Goal: Task Accomplishment & Management: Manage account settings

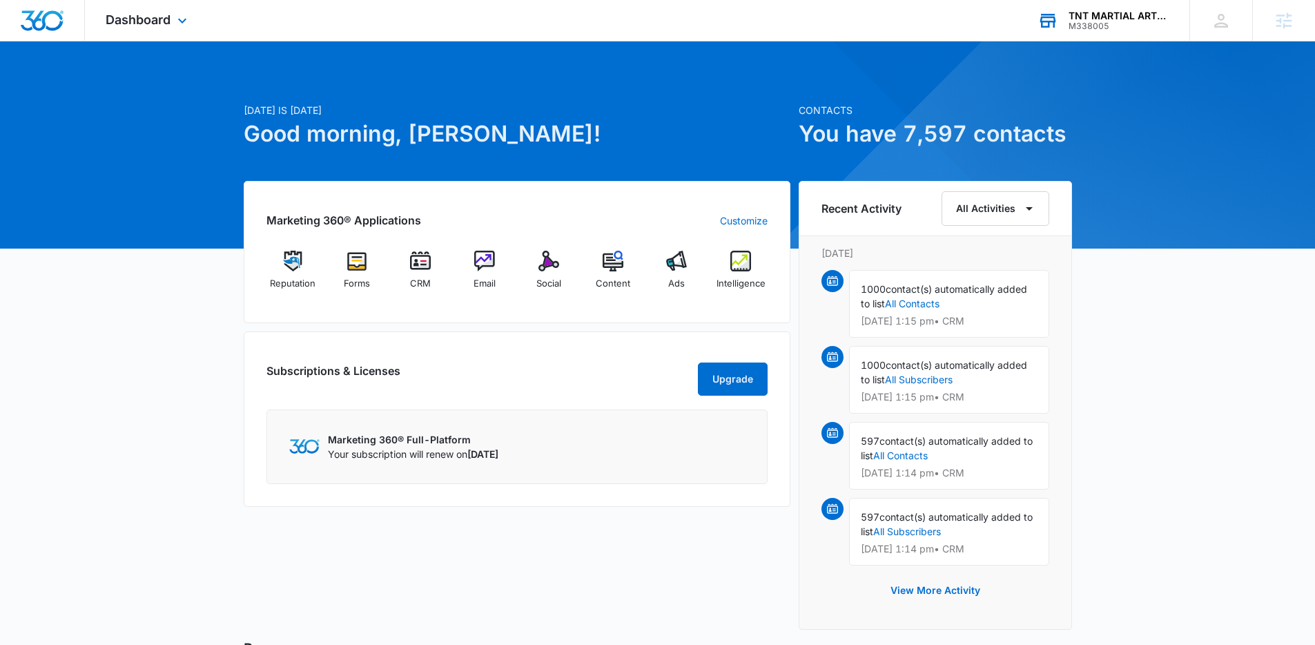
click at [1144, 28] on div "M338005" at bounding box center [1119, 26] width 101 height 10
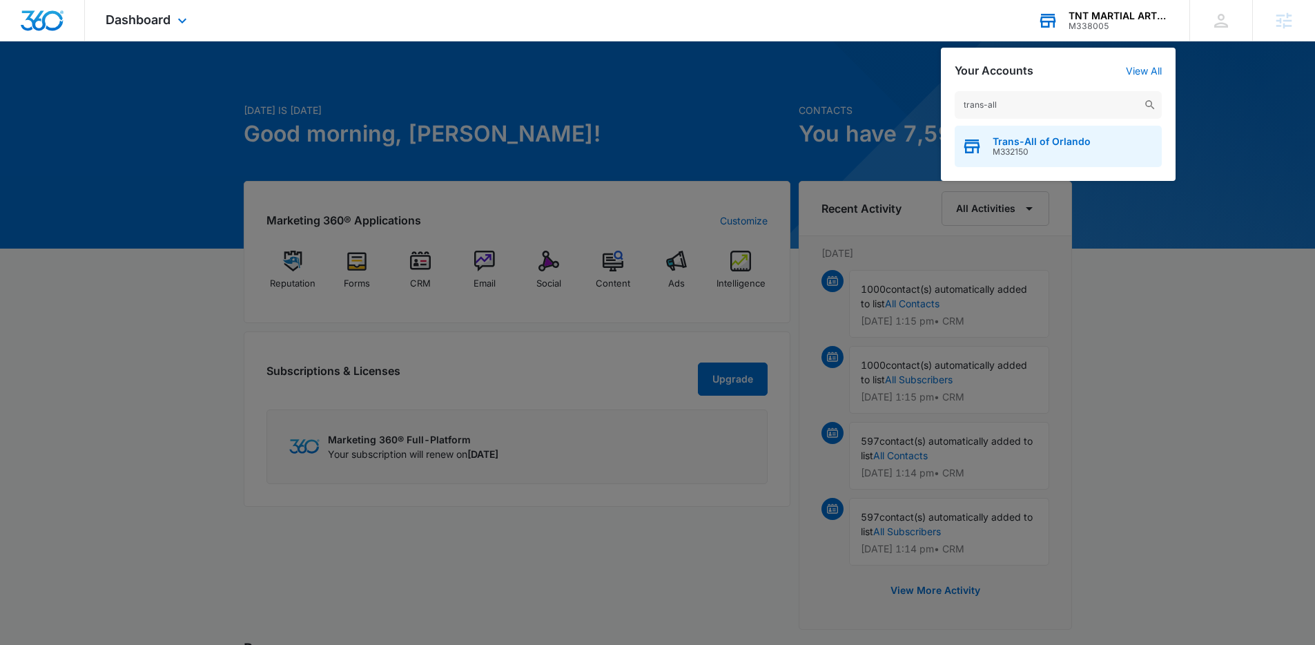
type input "trans-all"
click at [1040, 151] on span "M332150" at bounding box center [1042, 152] width 98 height 10
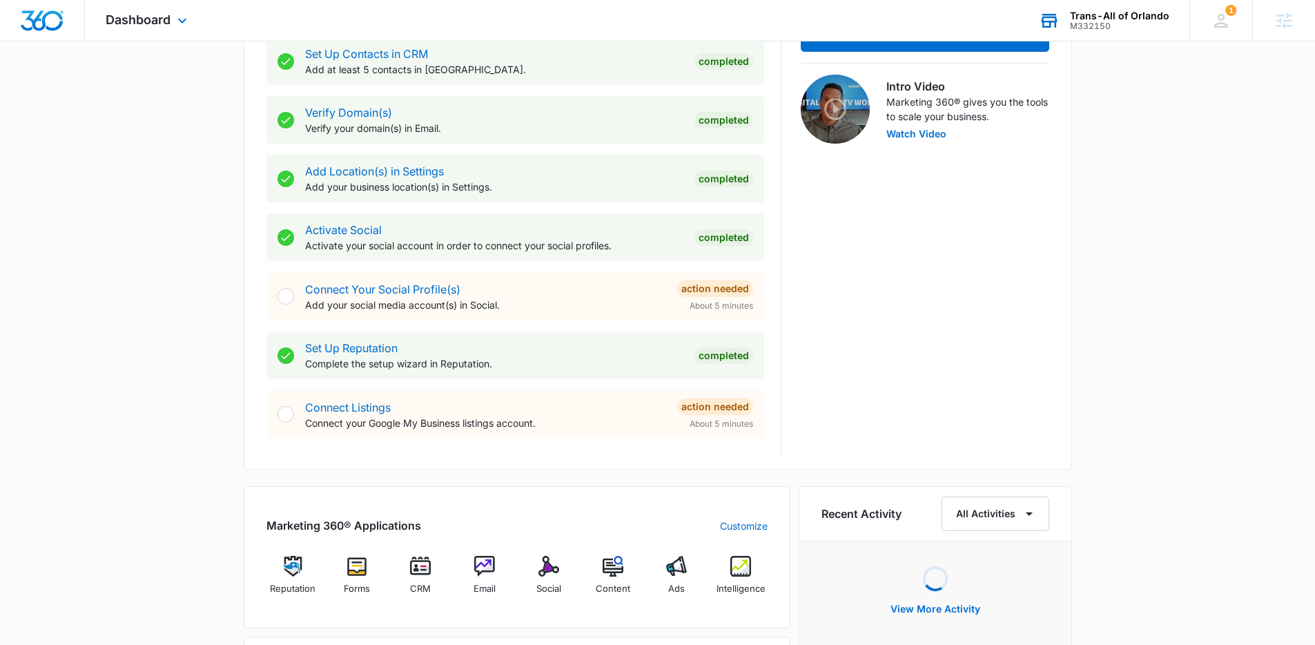
scroll to position [445, 0]
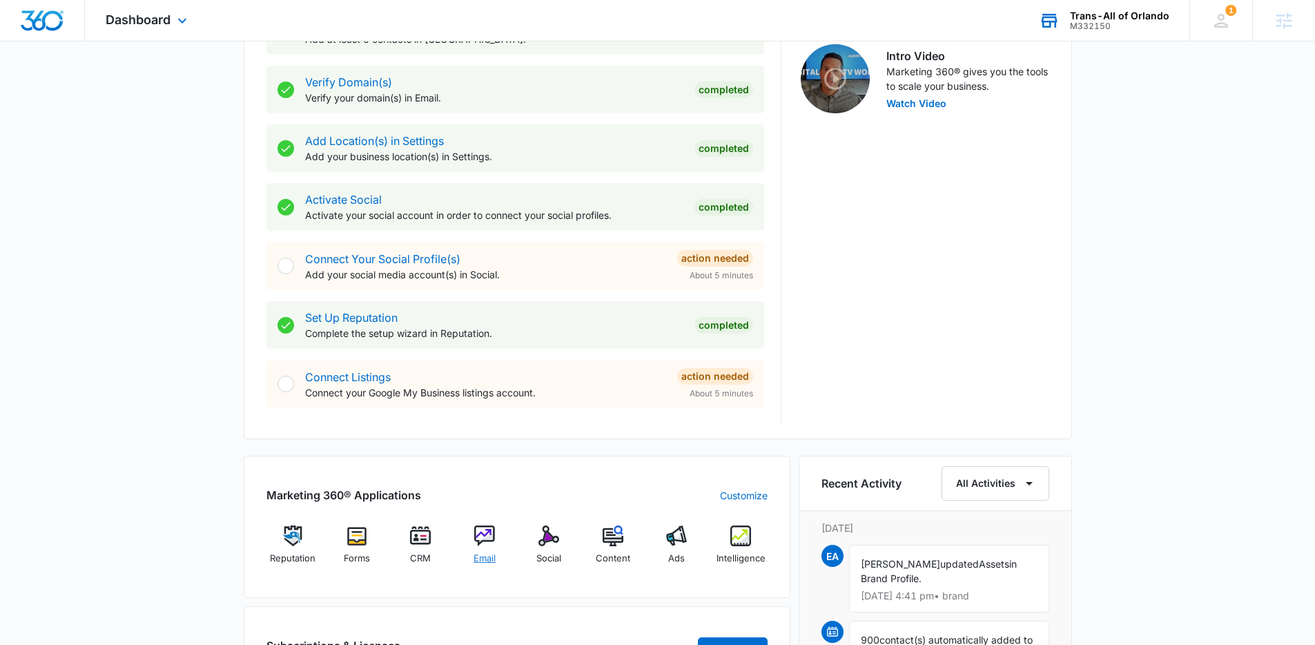
click at [488, 532] on img at bounding box center [484, 535] width 21 height 21
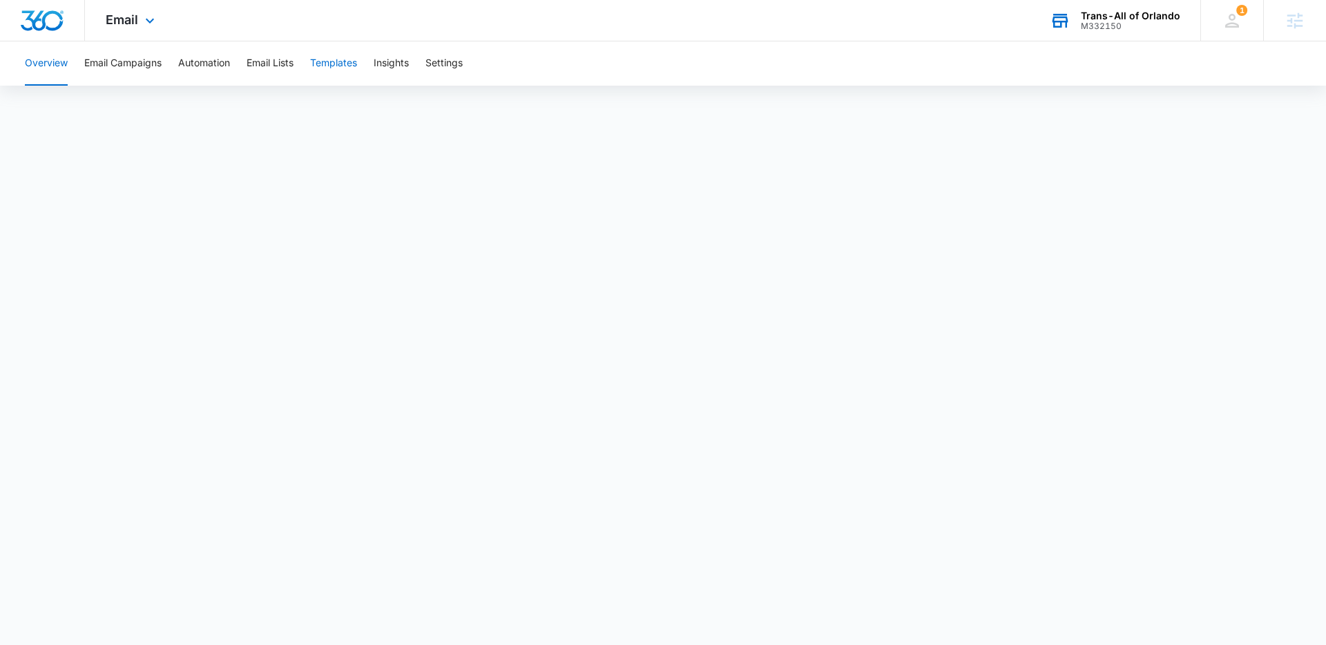
click at [340, 64] on button "Templates" at bounding box center [333, 63] width 47 height 44
click at [182, 67] on button "Automation" at bounding box center [204, 63] width 52 height 44
click at [1264, 70] on button "Add Branding" at bounding box center [1261, 63] width 95 height 33
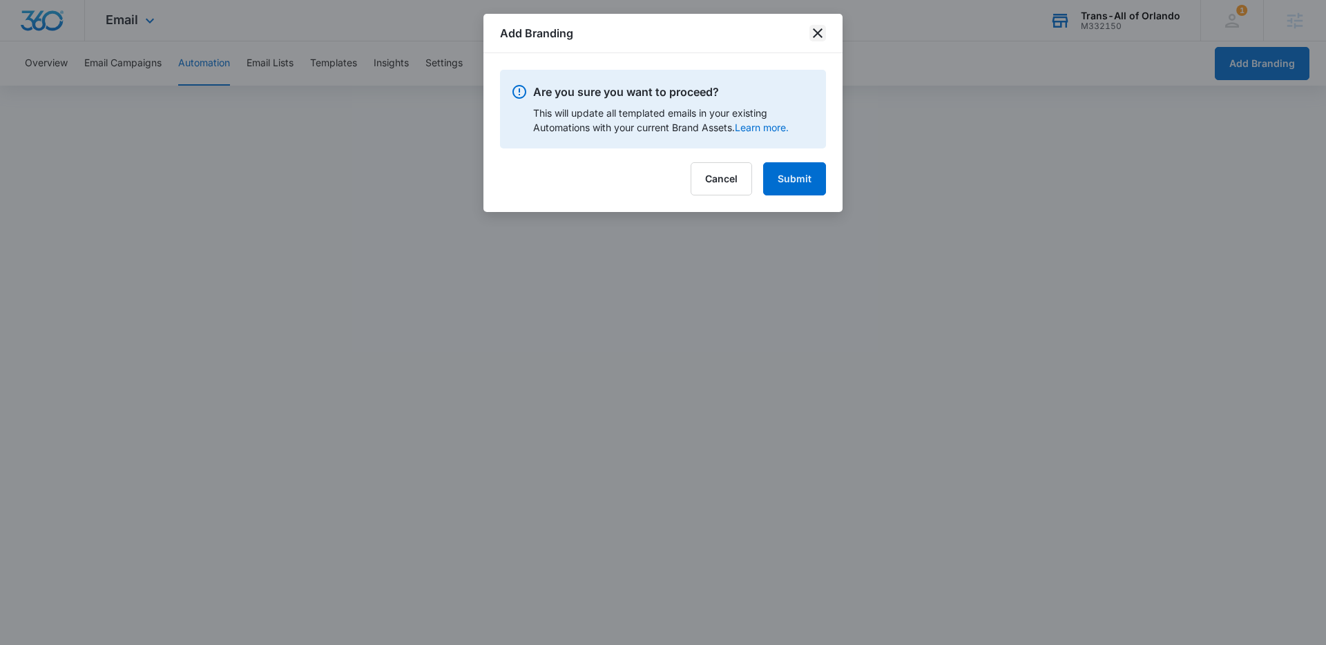
click at [815, 35] on icon "close" at bounding box center [818, 33] width 10 height 10
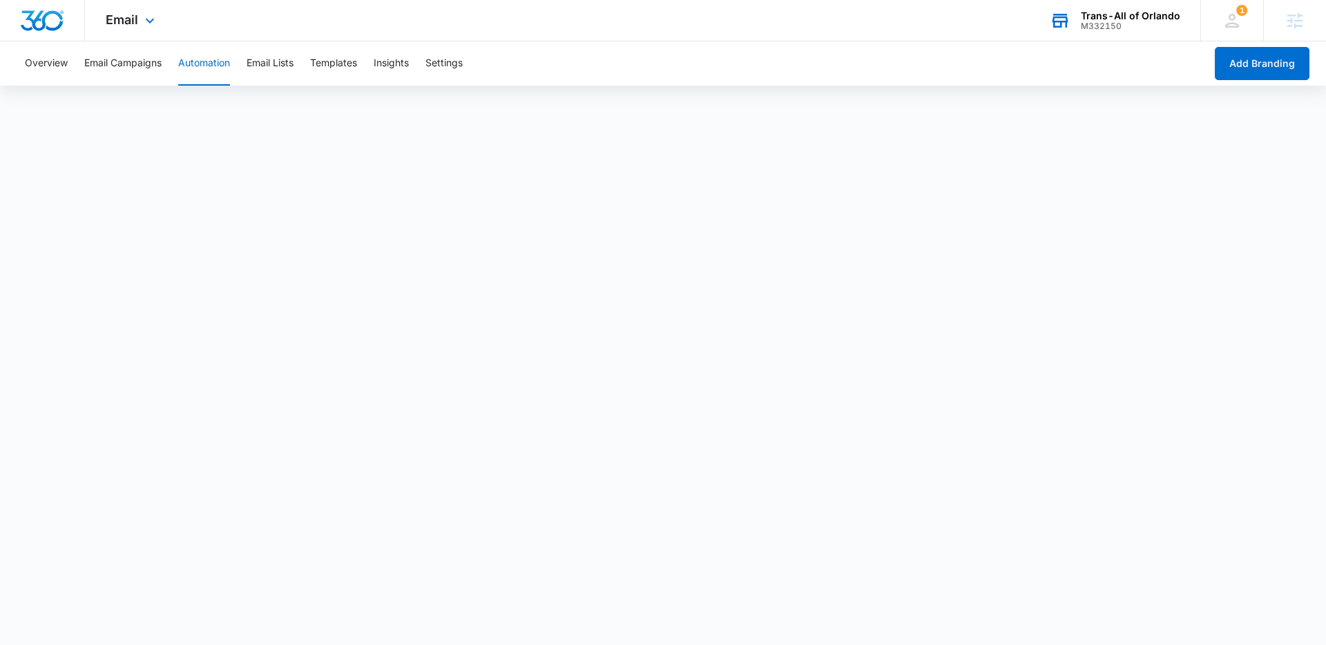
click at [42, 22] on img "Dashboard" at bounding box center [42, 20] width 44 height 21
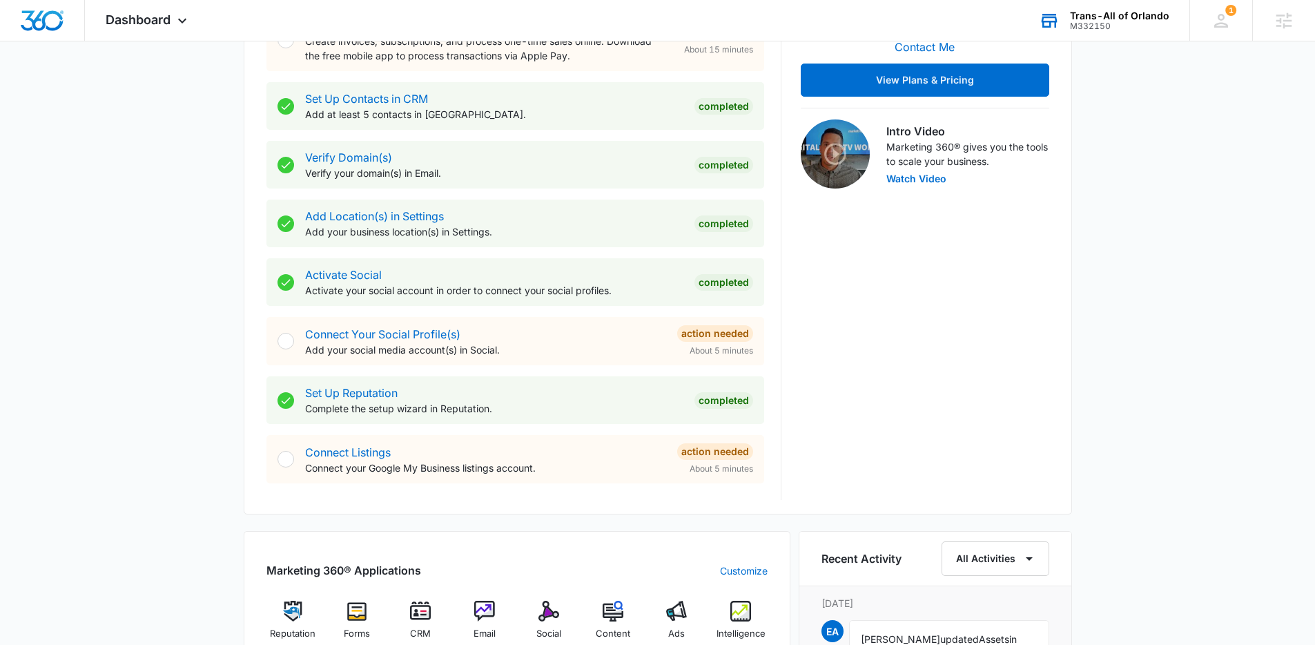
scroll to position [68, 0]
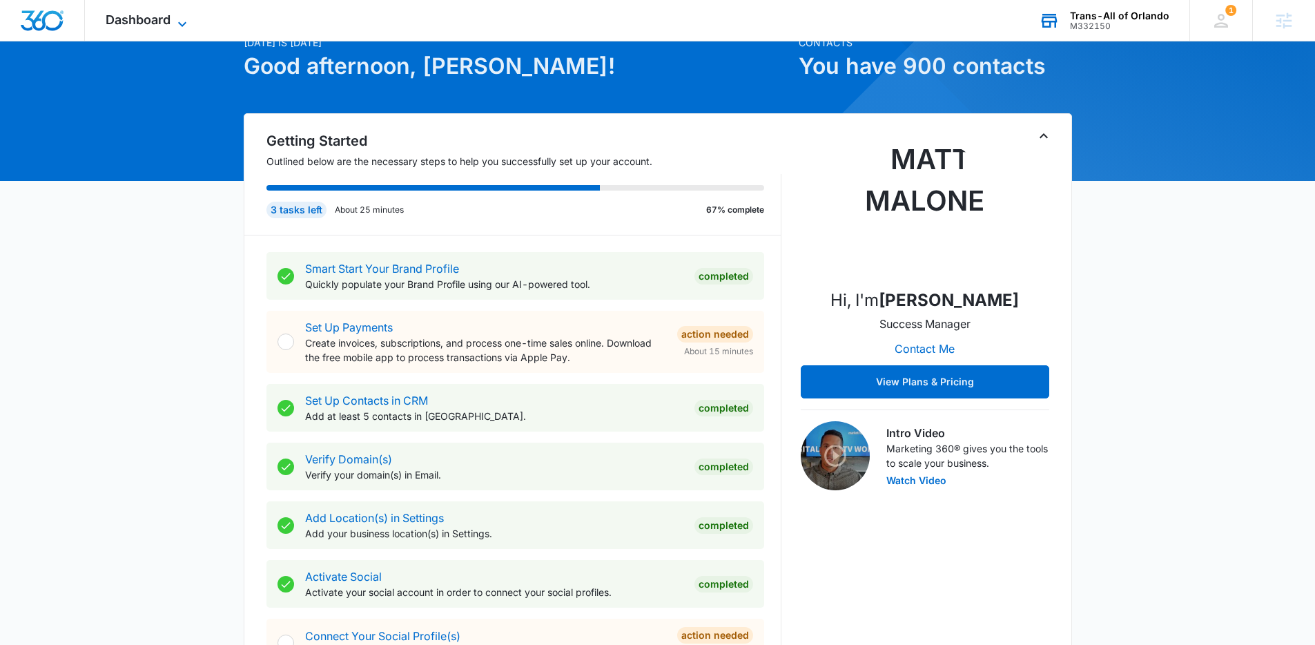
click at [166, 14] on span "Dashboard" at bounding box center [138, 19] width 65 height 14
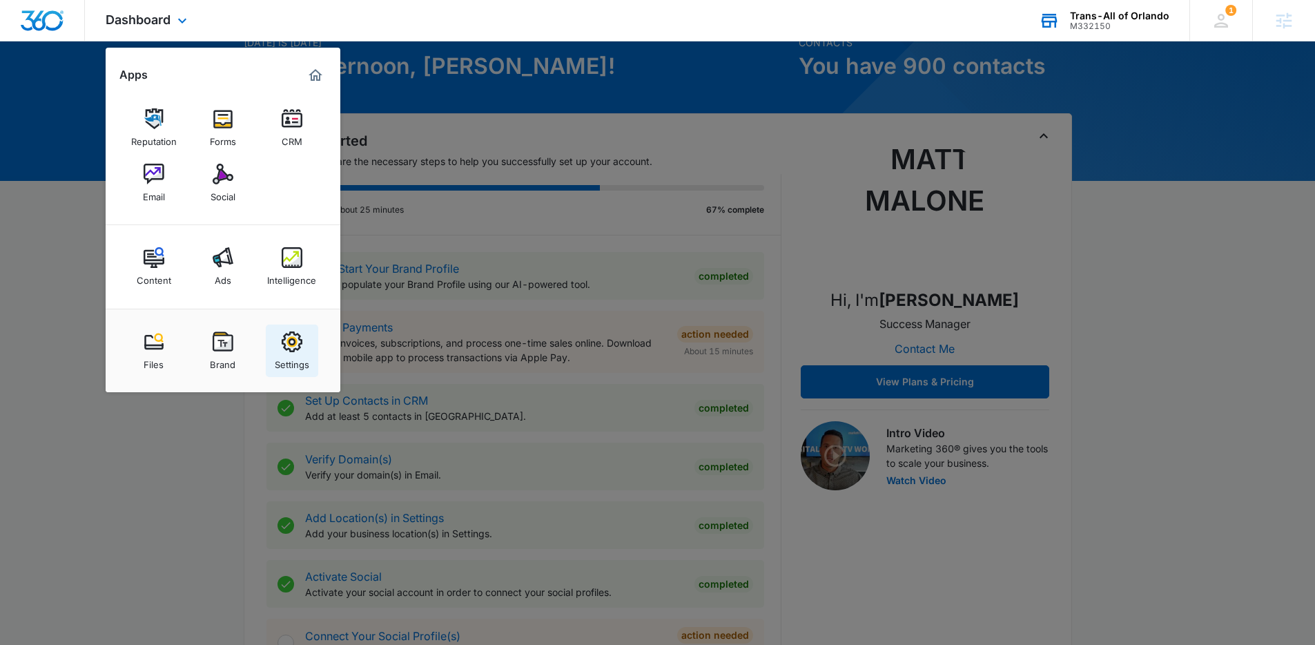
click at [295, 339] on img at bounding box center [292, 341] width 21 height 21
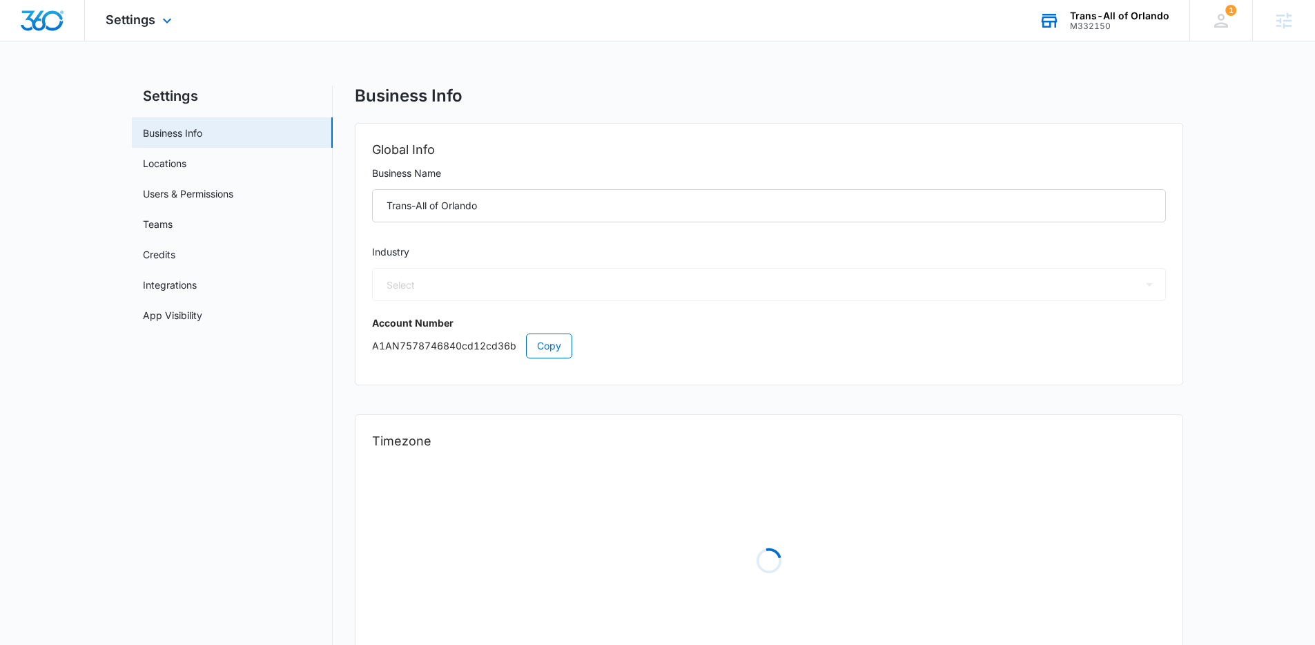
select select "52"
select select "US"
select select "America/New_York"
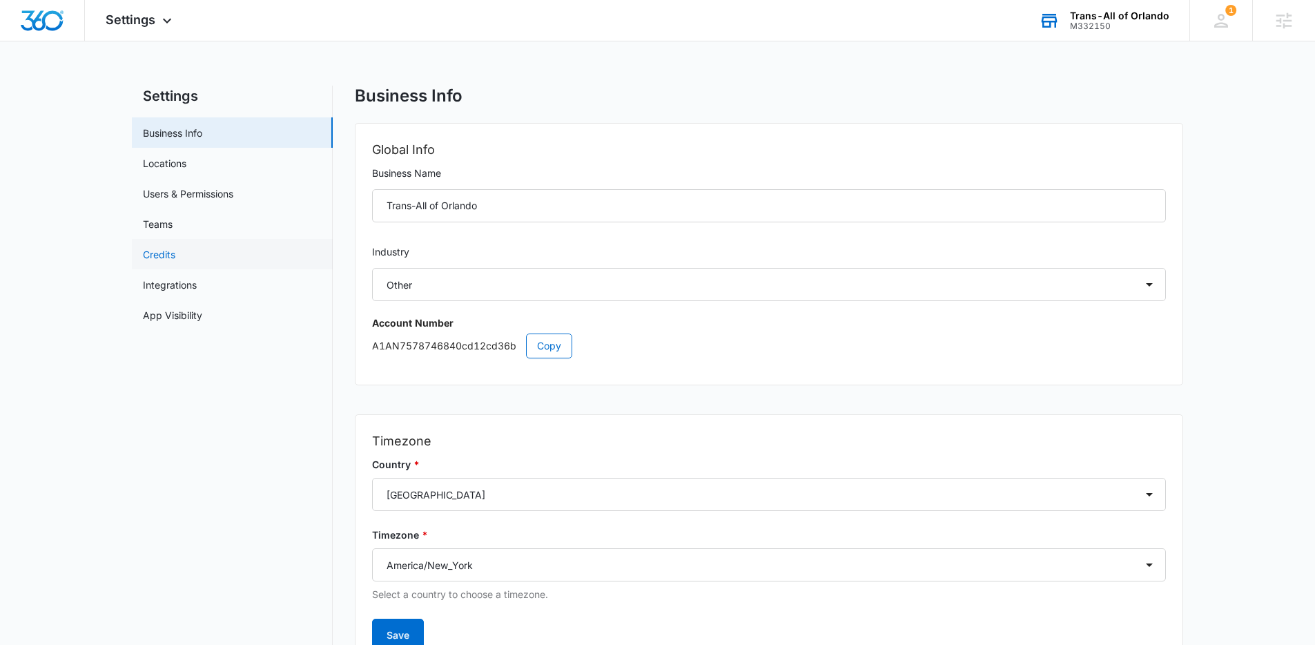
click at [175, 247] on link "Credits" at bounding box center [159, 254] width 32 height 14
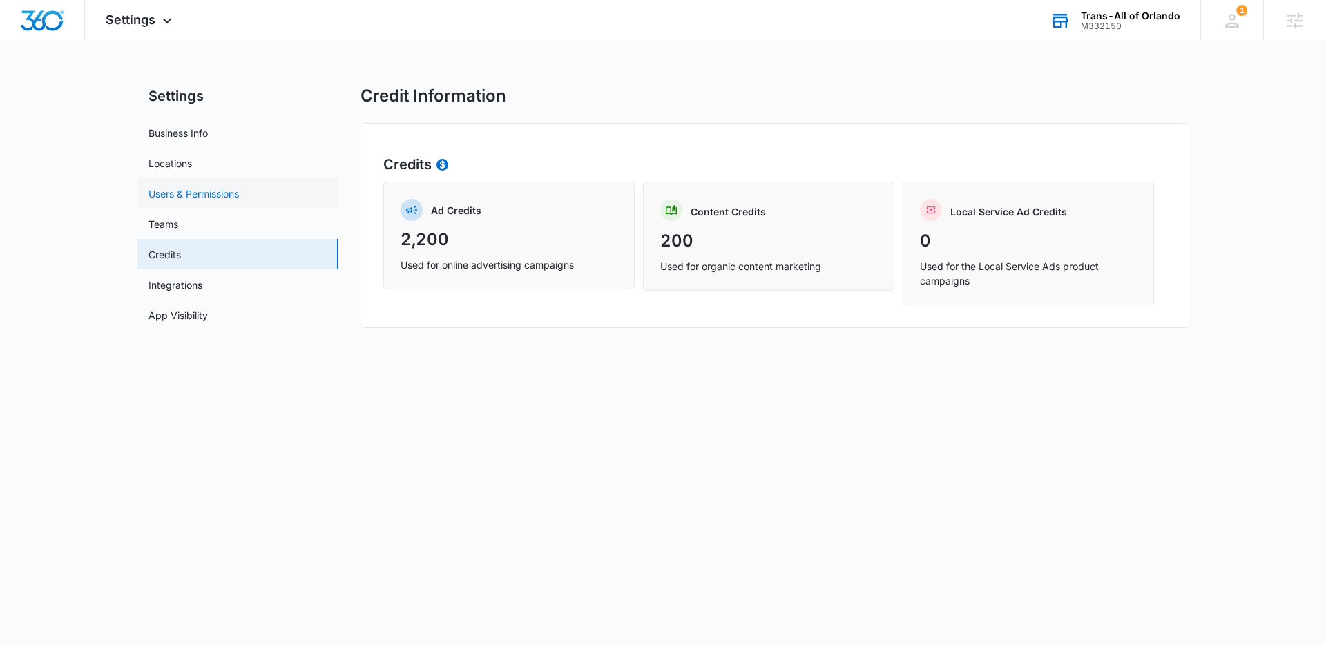
click at [234, 191] on link "Users & Permissions" at bounding box center [193, 193] width 90 height 14
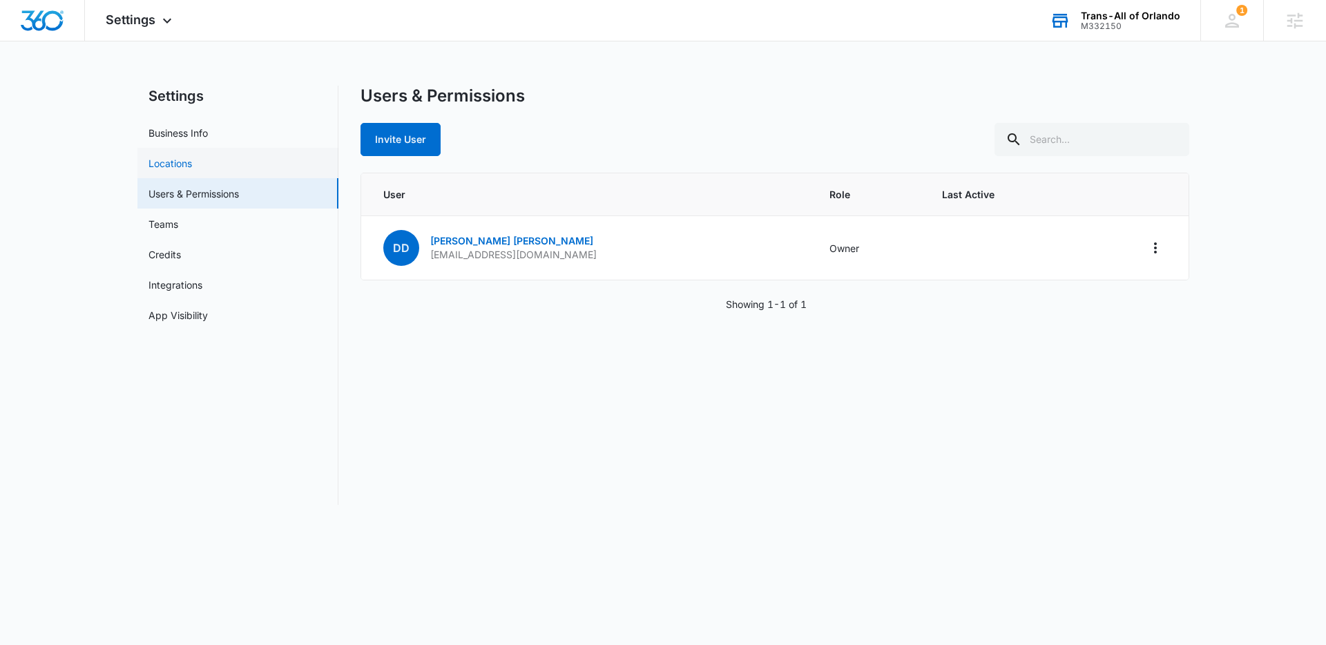
click at [192, 156] on link "Locations" at bounding box center [169, 163] width 43 height 14
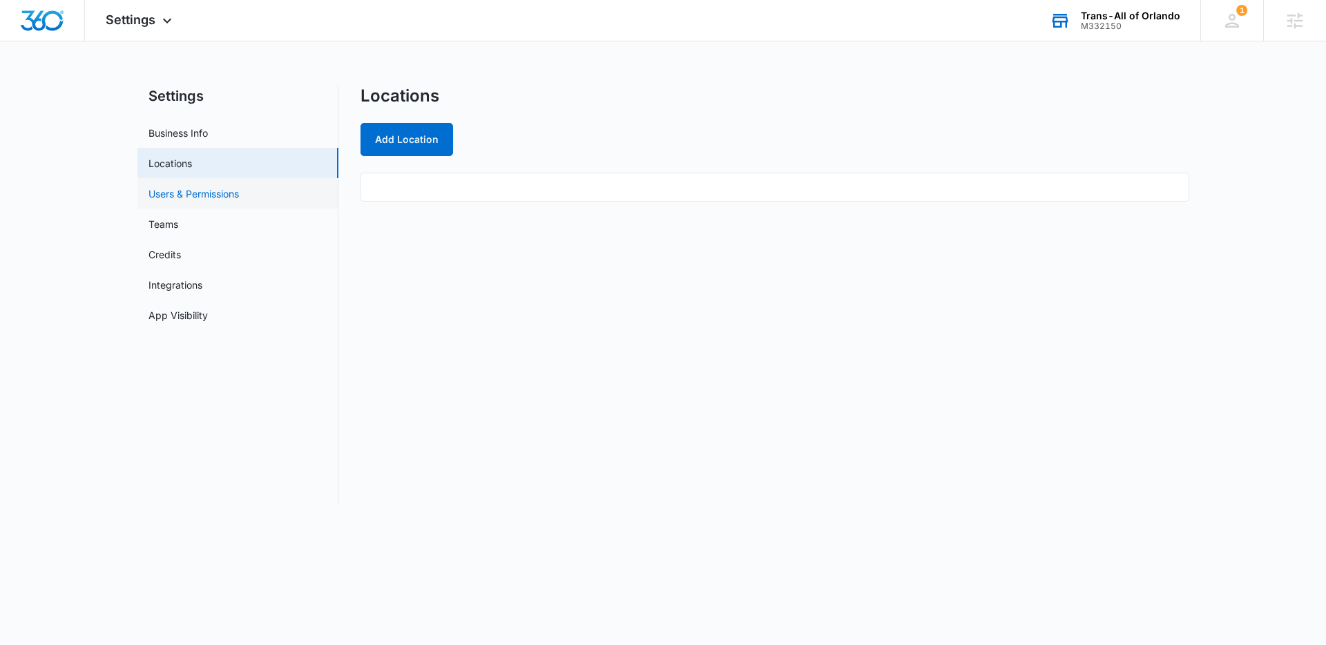
click at [238, 191] on link "Users & Permissions" at bounding box center [193, 193] width 90 height 14
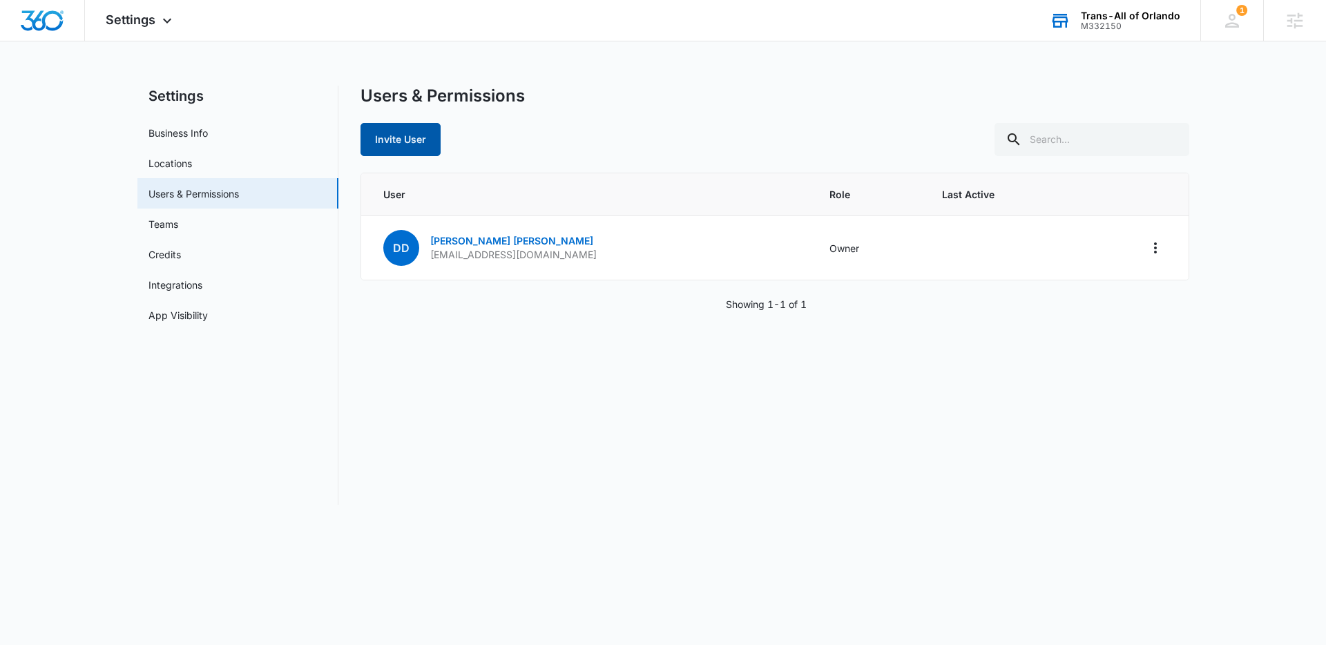
click at [402, 145] on button "Invite User" at bounding box center [400, 139] width 80 height 33
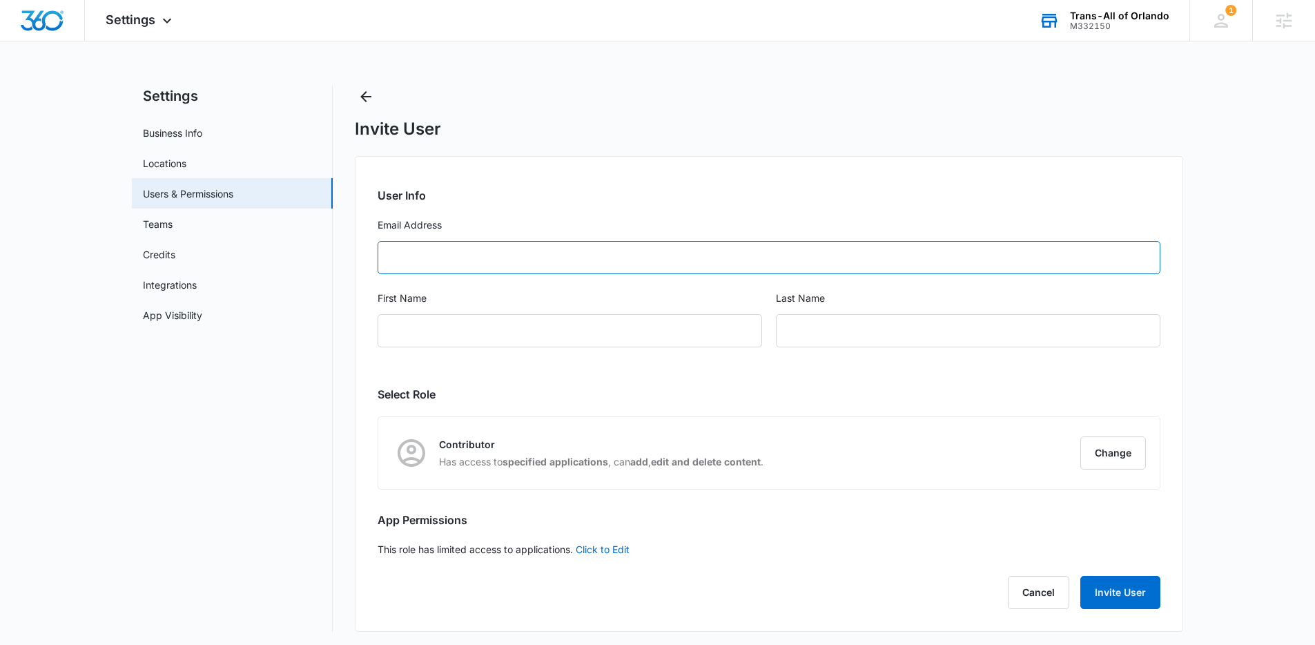
click at [413, 258] on input "Email Address" at bounding box center [769, 257] width 783 height 33
paste input "[EMAIL_ADDRESS][DOMAIN_NAME]"
type input "[EMAIL_ADDRESS][DOMAIN_NAME]"
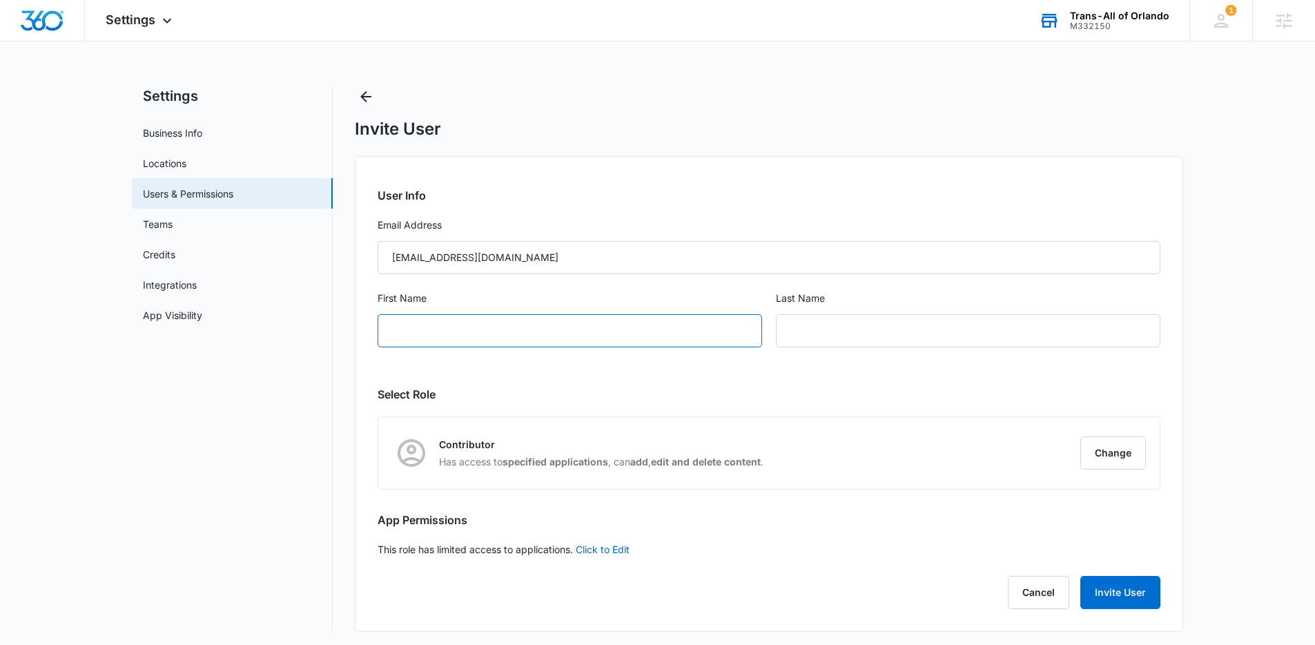
click at [458, 329] on input "First Name" at bounding box center [570, 330] width 385 height 33
type input "[PERSON_NAME]"
click at [1100, 452] on button "Change" at bounding box center [1114, 452] width 66 height 33
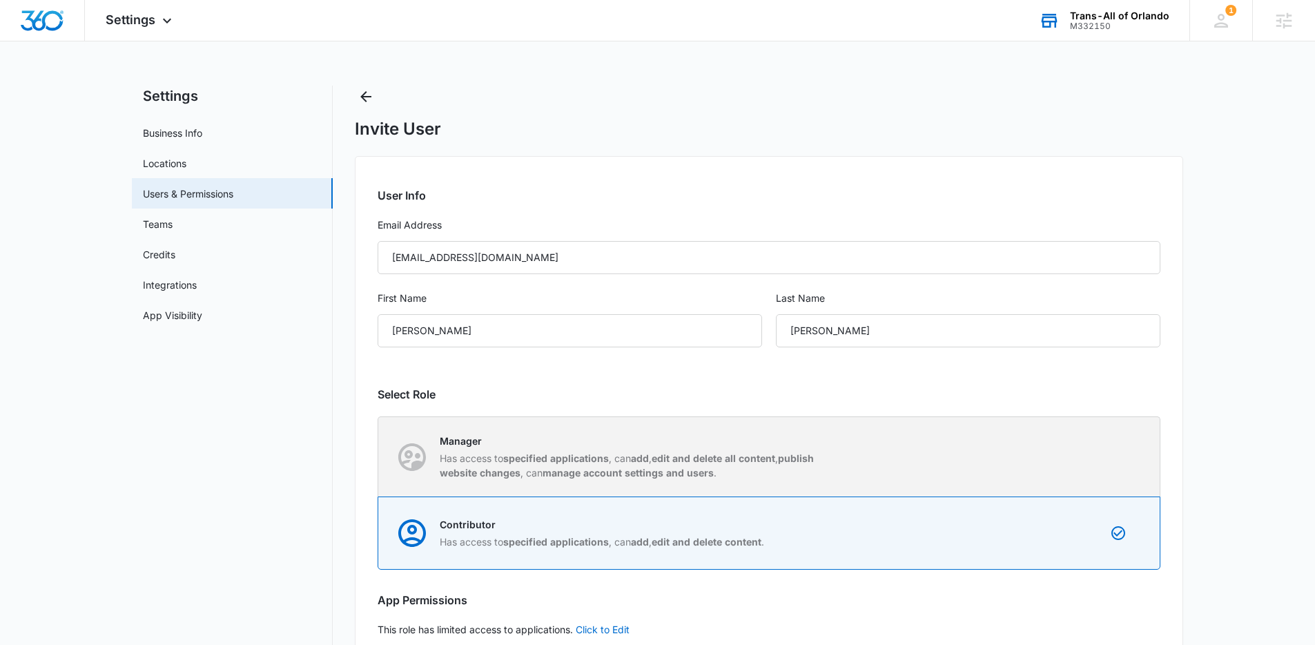
click at [776, 478] on p "Has access to specified applications , can add , edit and delete all content , …" at bounding box center [634, 465] width 388 height 29
click at [379, 457] on input "Manager Has access to specified applications , can add , edit and delete all co…" at bounding box center [378, 456] width 1 height 1
radio input "true"
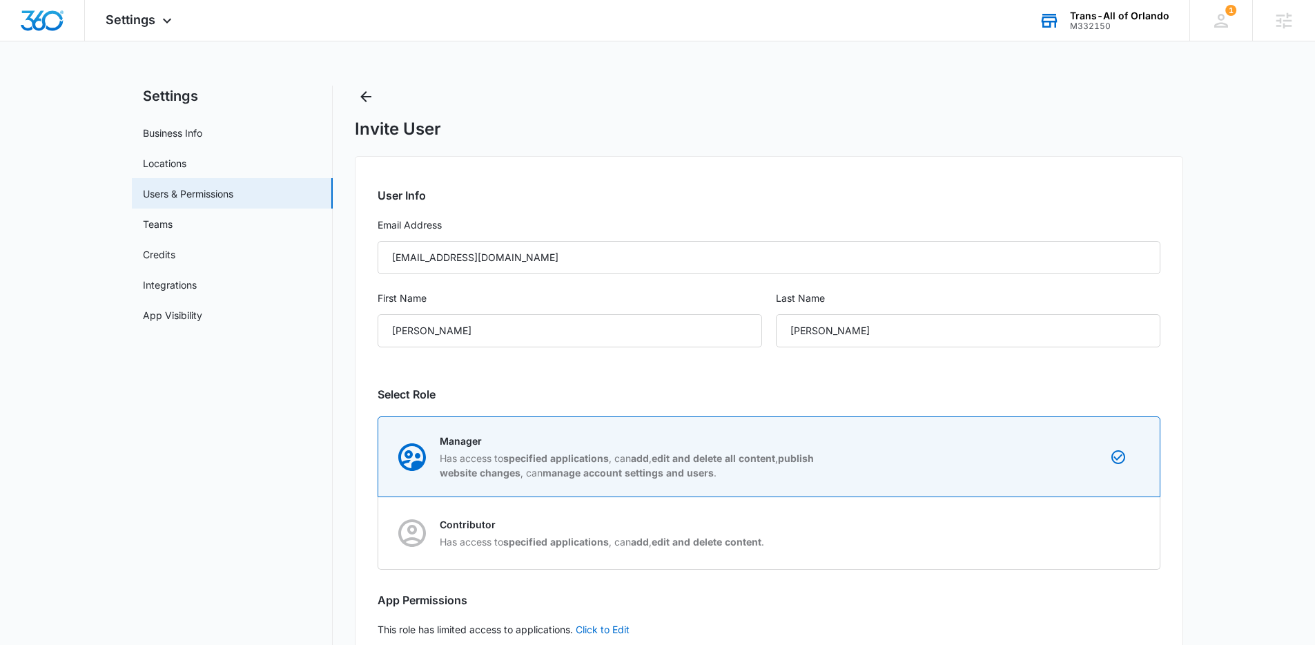
click at [1233, 330] on main "Settings Business Info Locations Users & Permissions Teams Credits Integrations…" at bounding box center [657, 407] width 1315 height 643
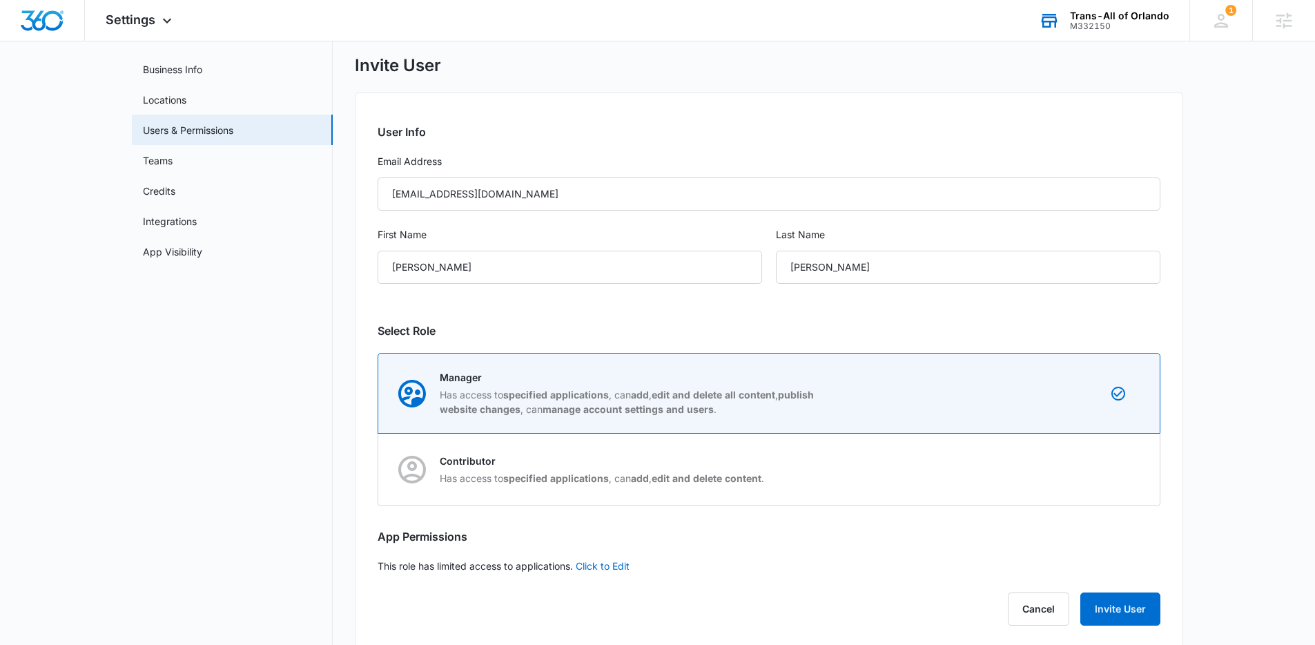
scroll to position [84, 0]
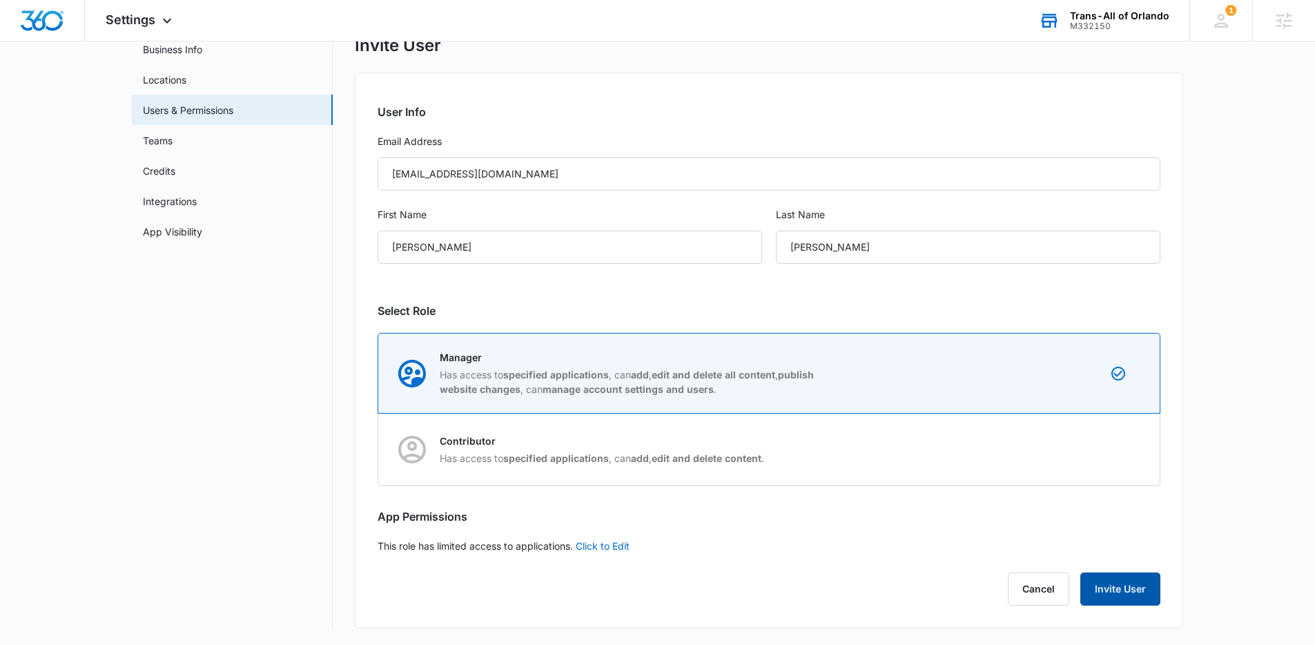
click at [1128, 577] on button "Invite User" at bounding box center [1121, 588] width 80 height 33
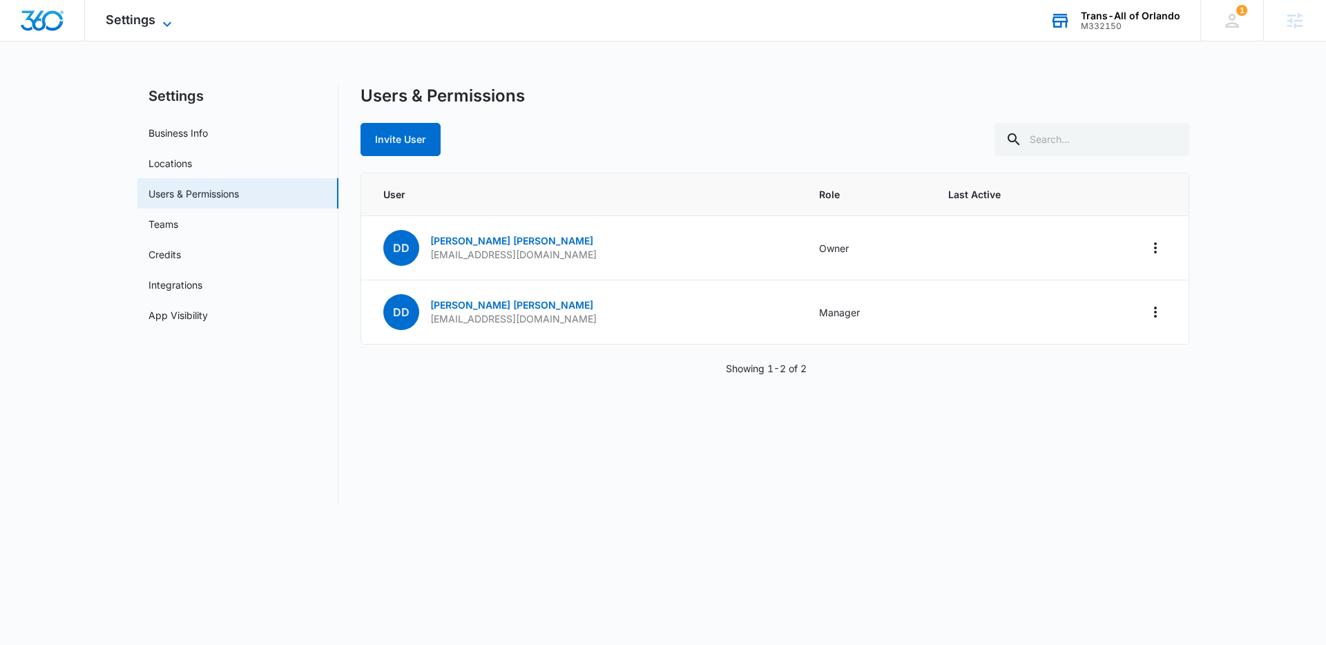
click at [154, 12] on span "Settings" at bounding box center [131, 19] width 50 height 14
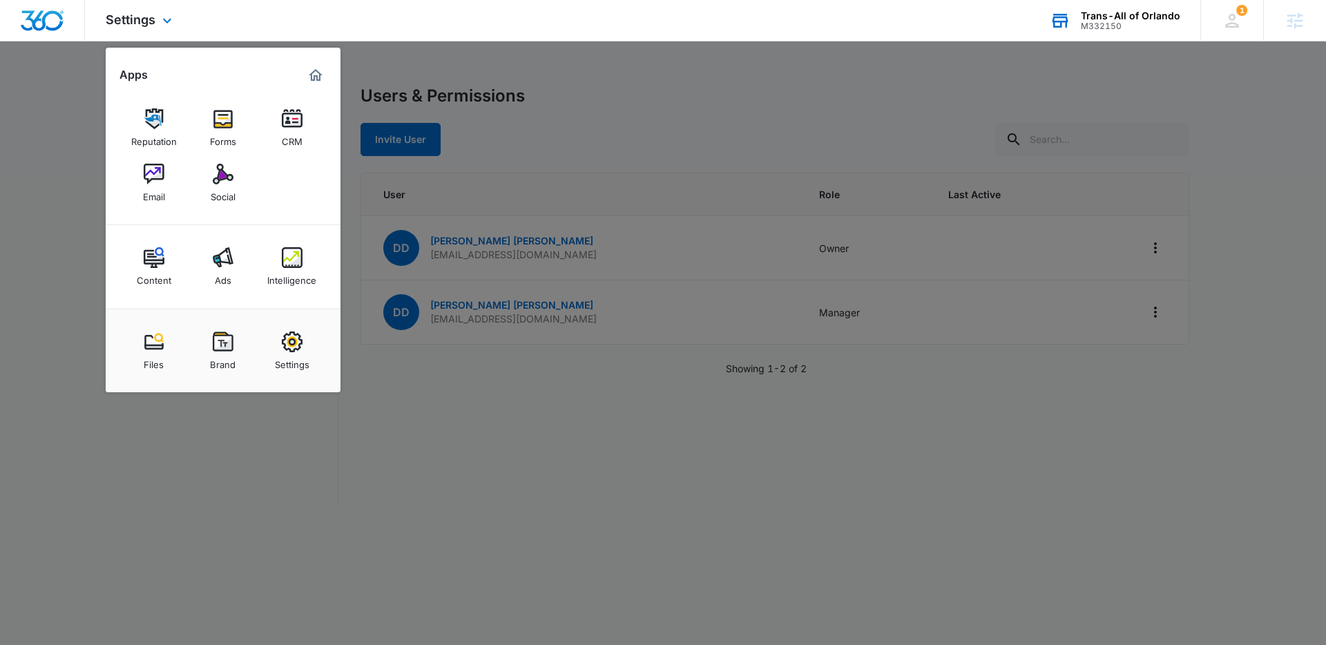
click at [46, 26] on img "Dashboard" at bounding box center [42, 20] width 44 height 21
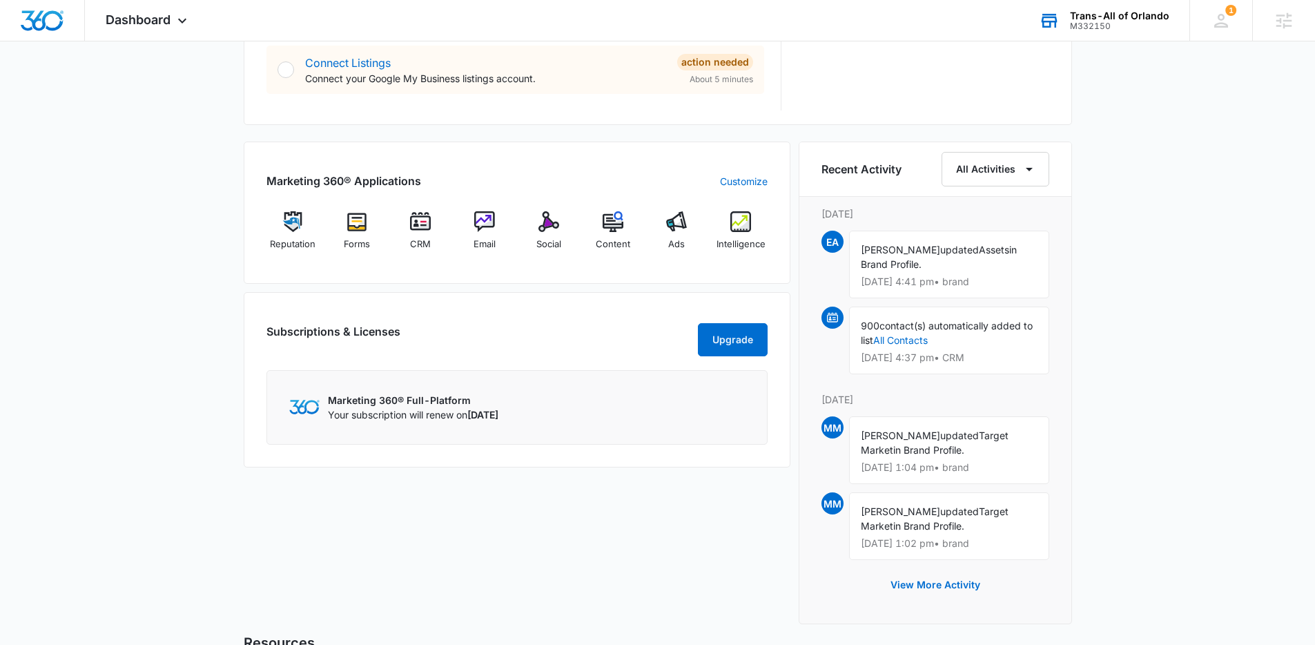
scroll to position [769, 0]
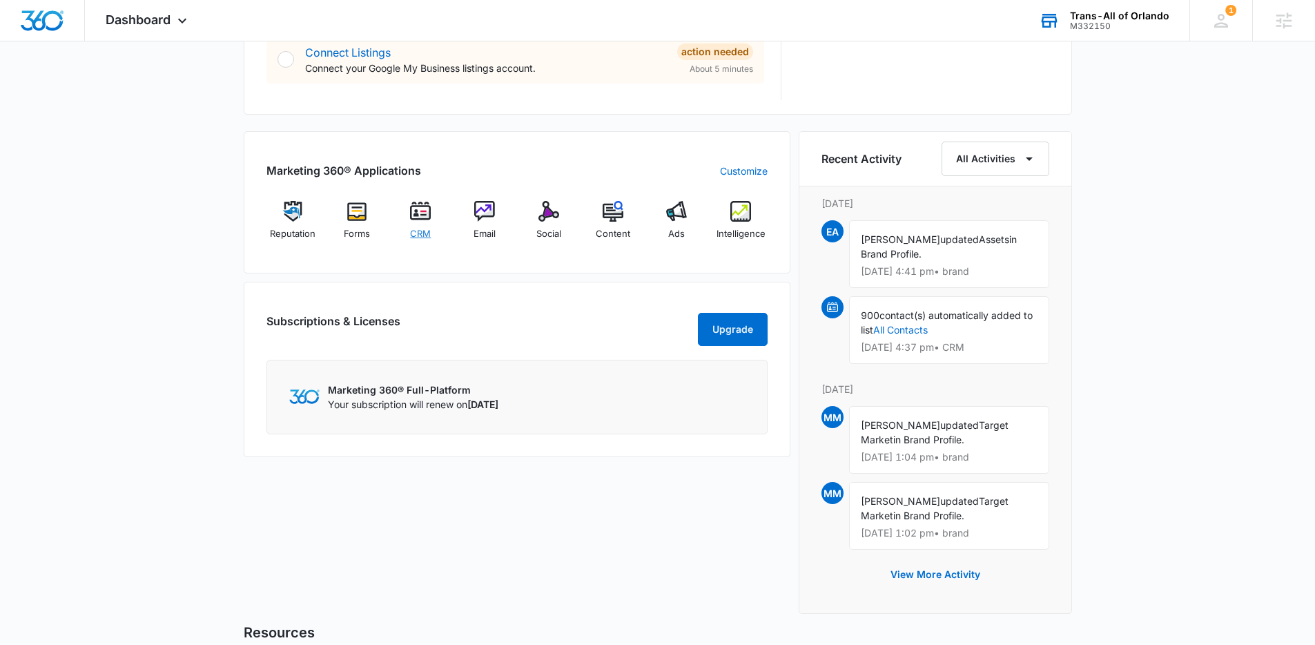
click at [414, 219] on img at bounding box center [420, 211] width 21 height 21
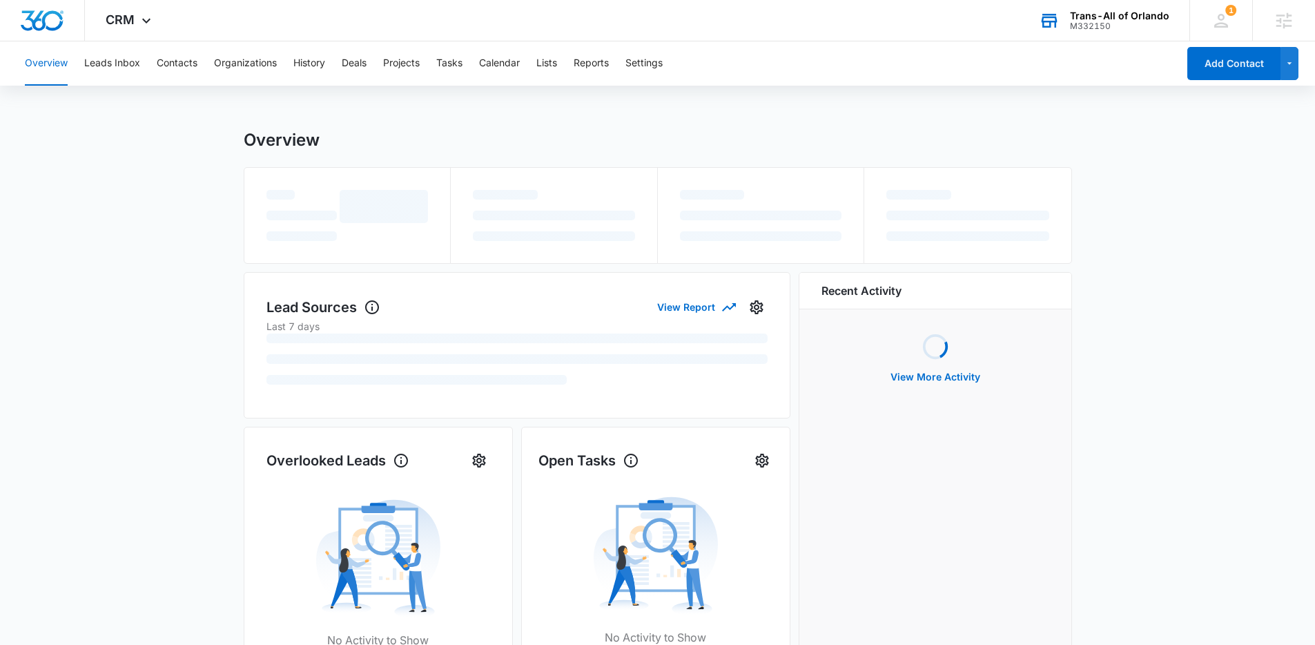
click at [561, 61] on div "Overview Leads Inbox Contacts Organizations History Deals Projects Tasks Calend…" at bounding box center [597, 63] width 1161 height 44
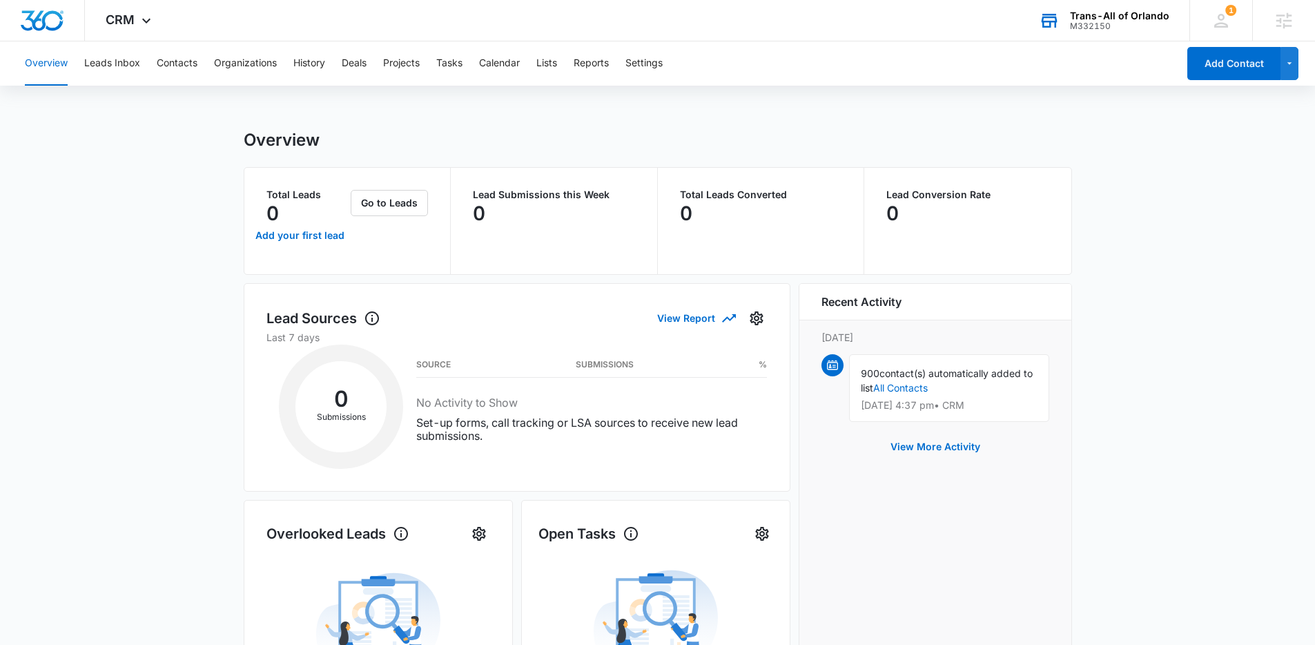
click at [535, 68] on div "Overview Leads Inbox Contacts Organizations History Deals Projects Tasks Calend…" at bounding box center [597, 63] width 1161 height 44
click at [539, 66] on button "Lists" at bounding box center [546, 63] width 21 height 44
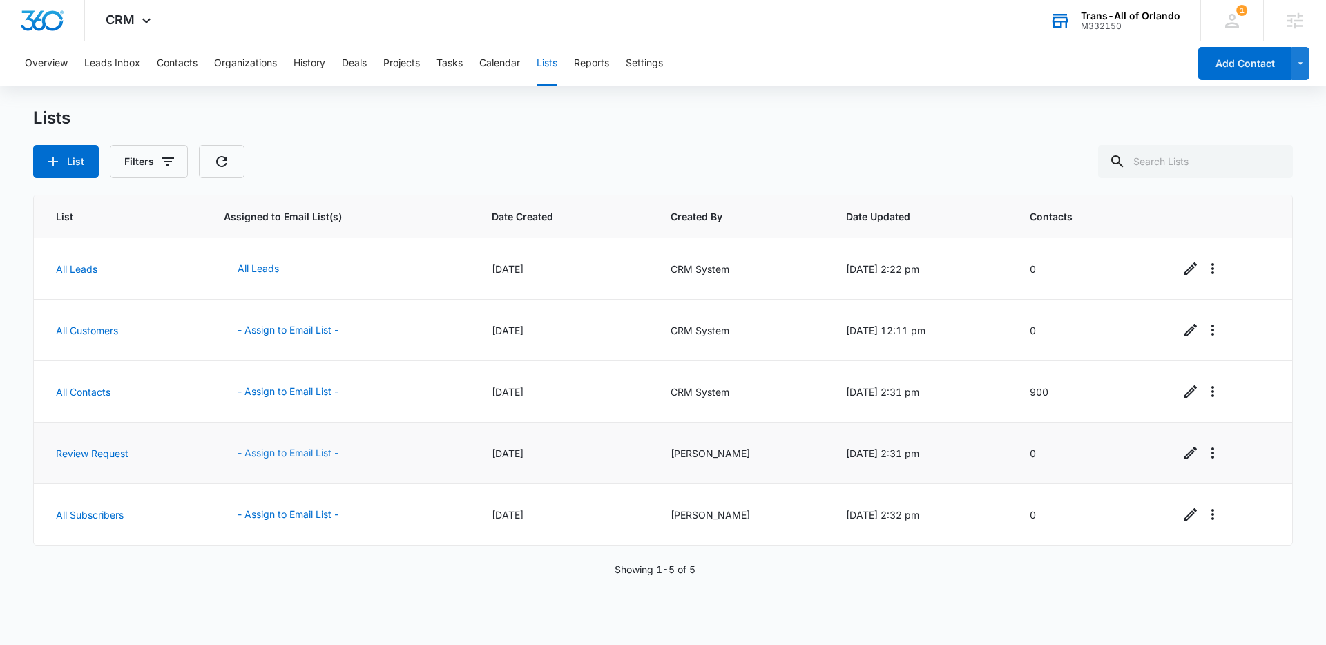
click at [274, 456] on button "- Assign to Email List -" at bounding box center [288, 452] width 128 height 33
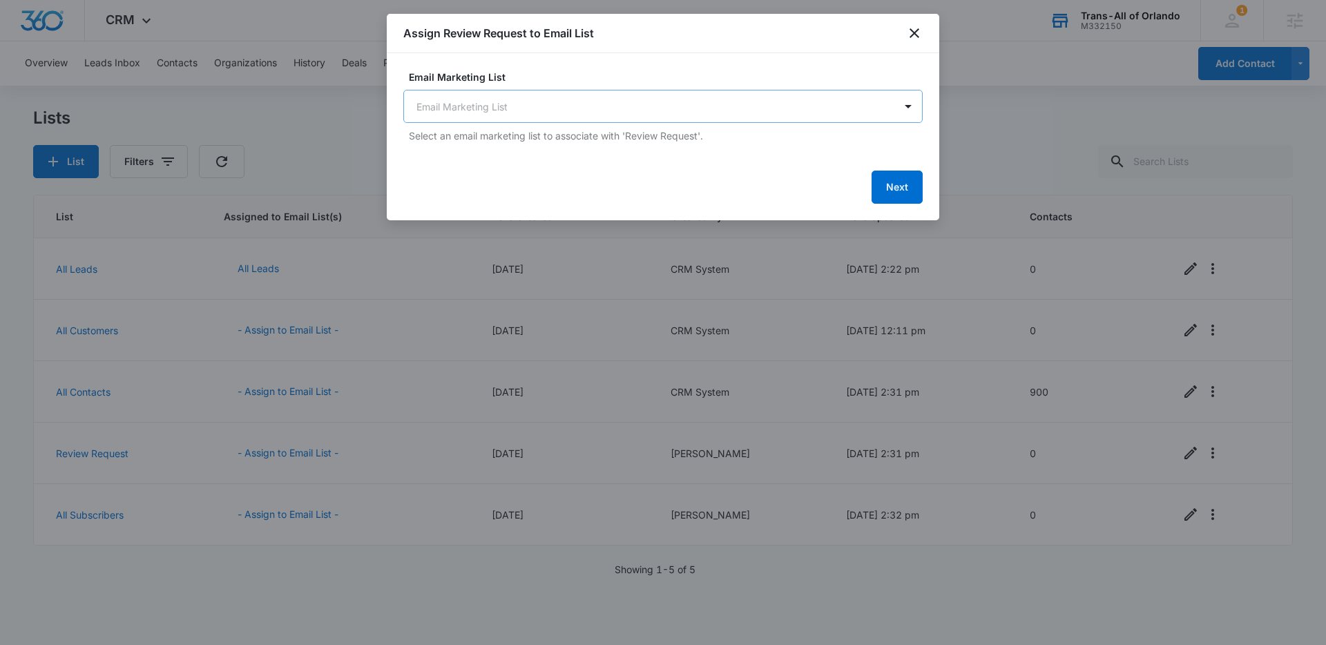
click at [589, 106] on body "CRM Apps Reputation Forms CRM Email Social Content Ads Intelligence Files Brand…" at bounding box center [663, 322] width 1326 height 645
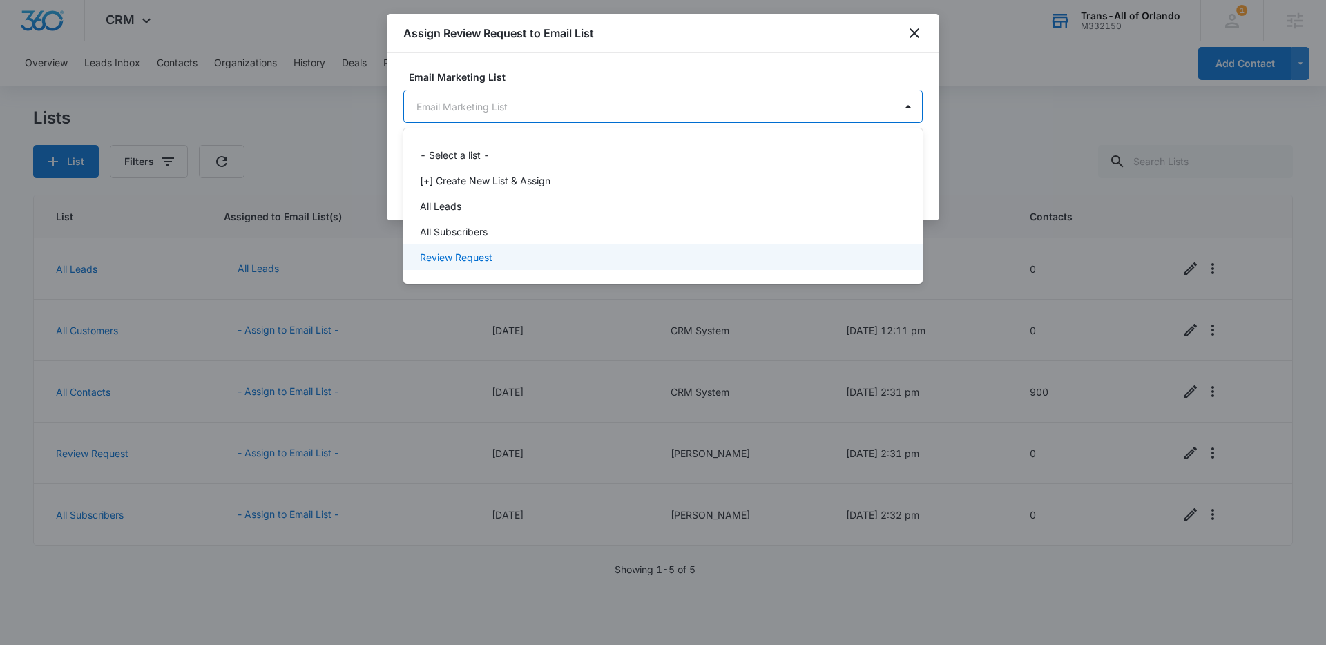
click at [532, 253] on div "Review Request" at bounding box center [661, 257] width 483 height 14
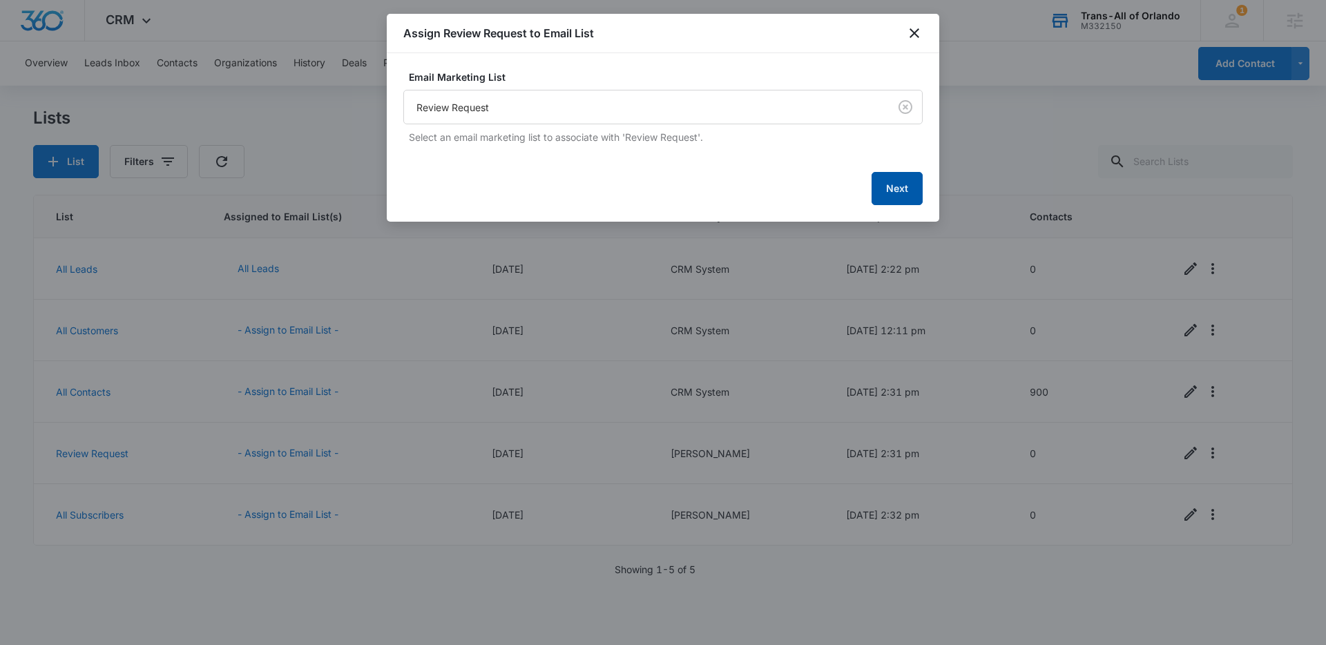
click at [884, 191] on button "Next" at bounding box center [896, 188] width 51 height 33
